Goal: Find specific page/section: Find specific page/section

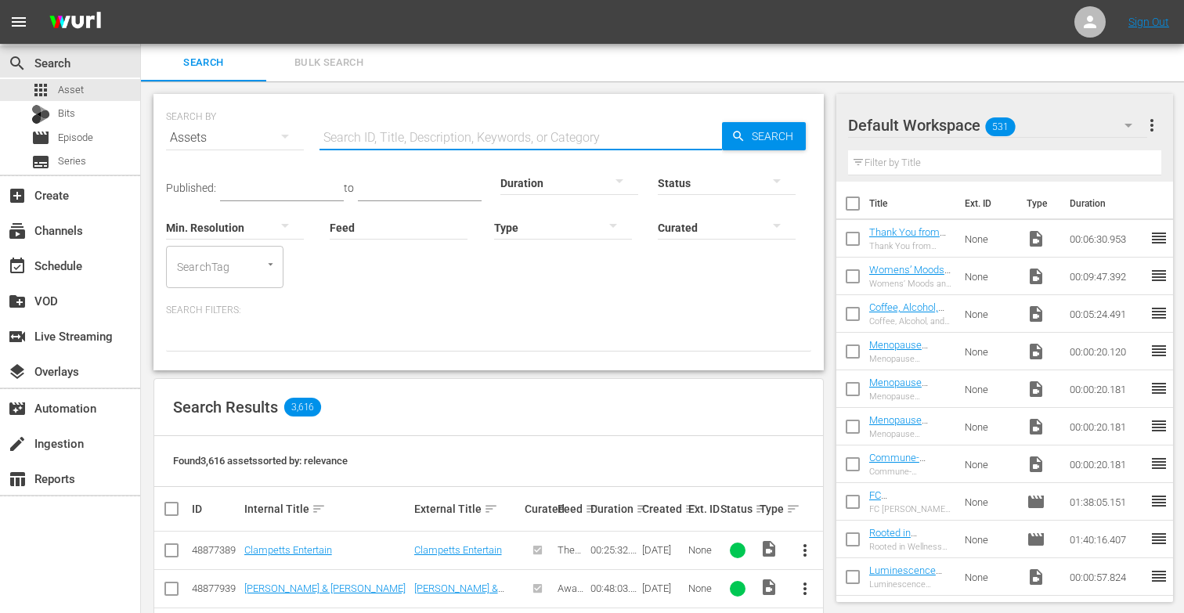
scroll to position [23, 0]
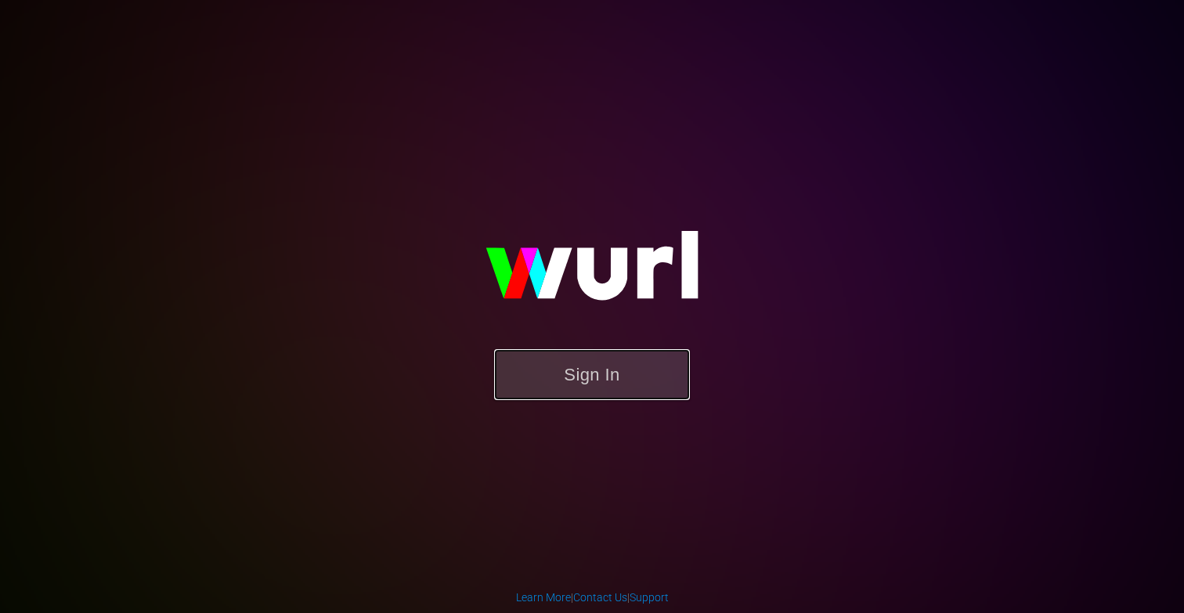
click at [629, 370] on button "Sign In" at bounding box center [592, 374] width 196 height 51
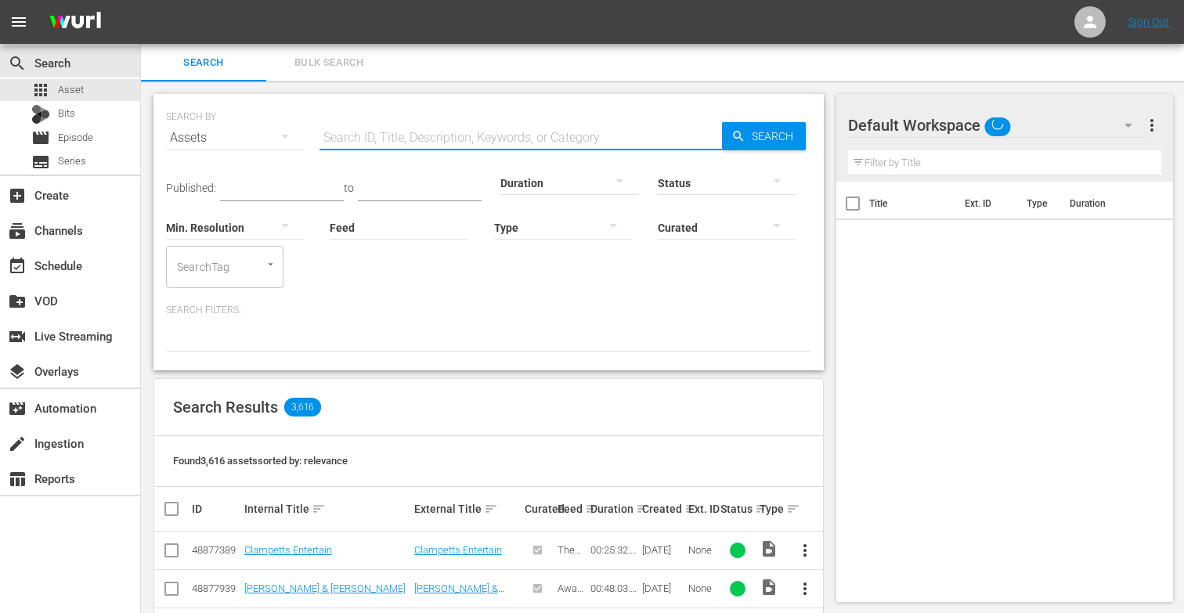
click at [367, 130] on input "text" at bounding box center [520, 138] width 402 height 38
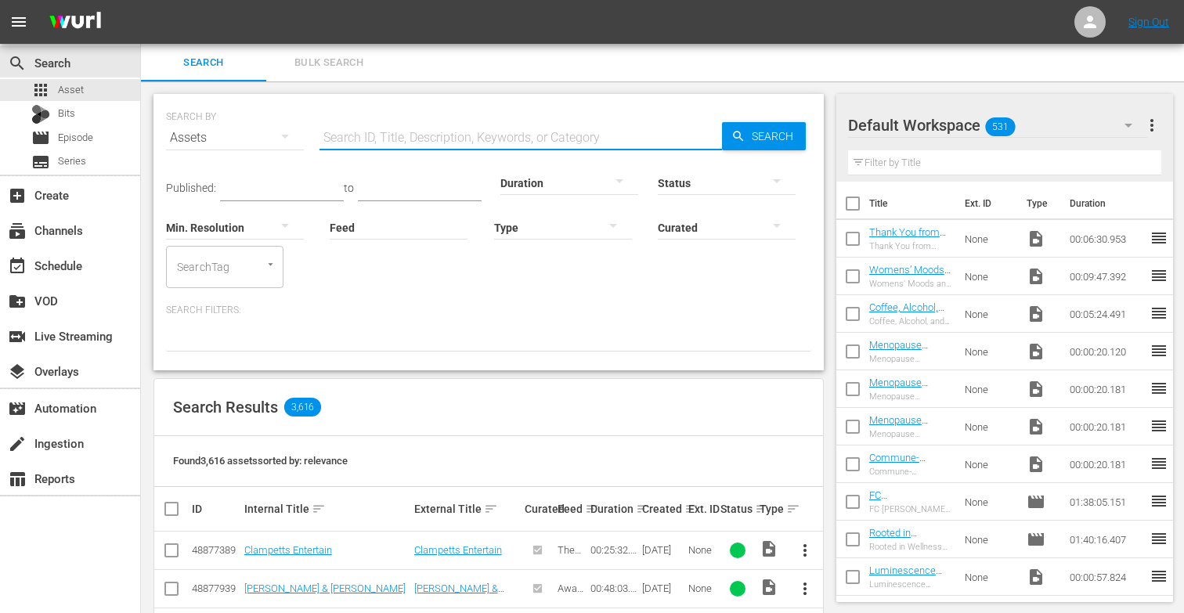
paste input "Marley"
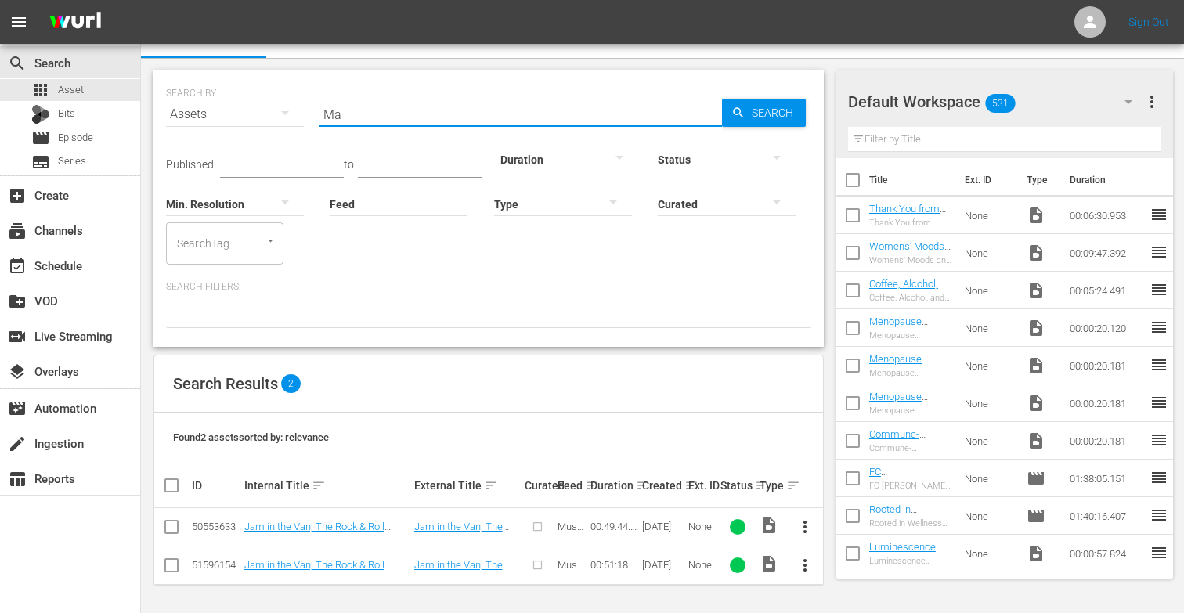
type input "M"
paste input "Dark Sanctuary: The Story Of The Church"
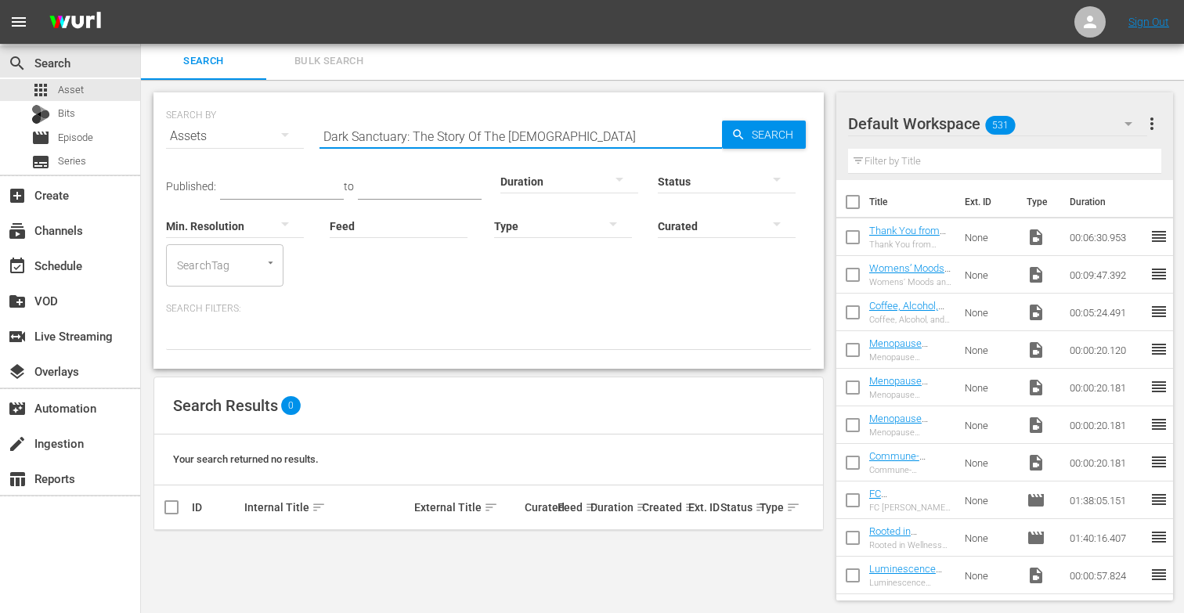
type input "Dark Sanctuary: The Story Of The Church"
